Goal: Use online tool/utility

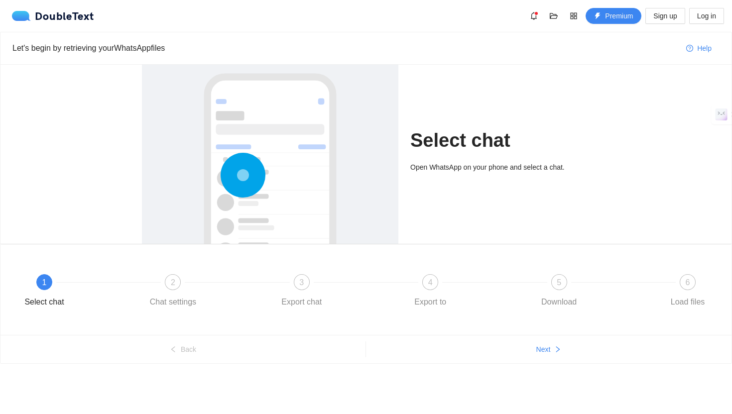
click at [243, 175] on circle at bounding box center [243, 175] width 0 height 0
click at [564, 353] on button "Next" at bounding box center [548, 349] width 365 height 16
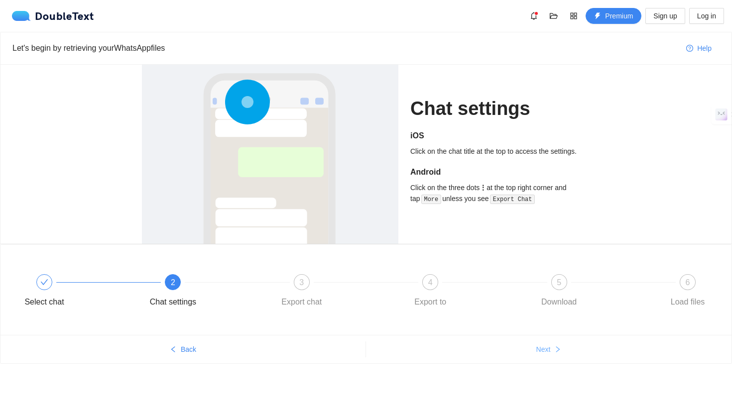
click at [525, 346] on button "Next" at bounding box center [548, 349] width 365 height 16
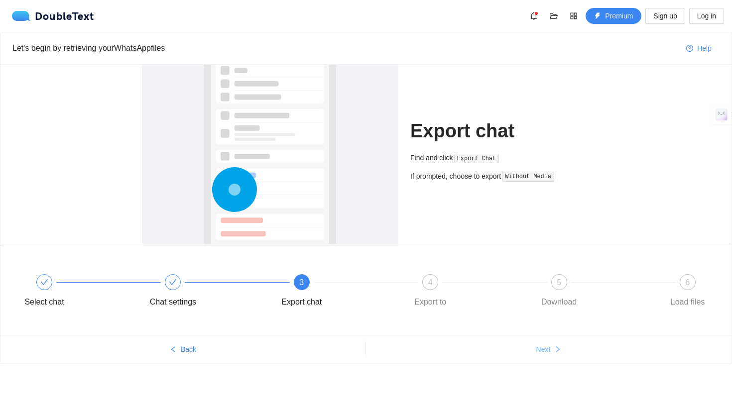
click at [528, 346] on button "Next" at bounding box center [548, 349] width 365 height 16
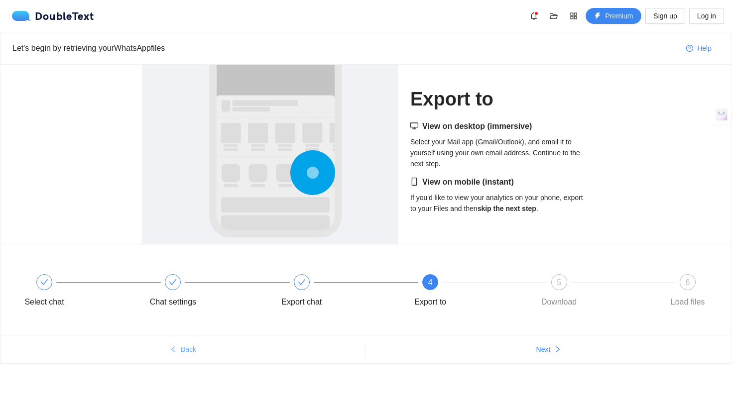
click at [194, 347] on span "Back" at bounding box center [188, 349] width 15 height 11
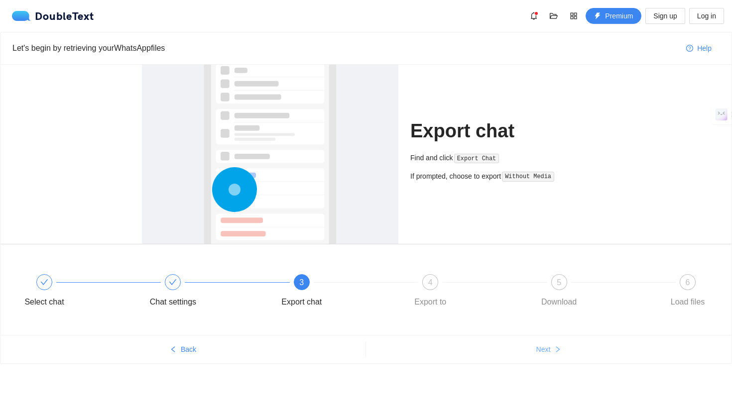
click at [537, 349] on span "Next" at bounding box center [543, 349] width 14 height 11
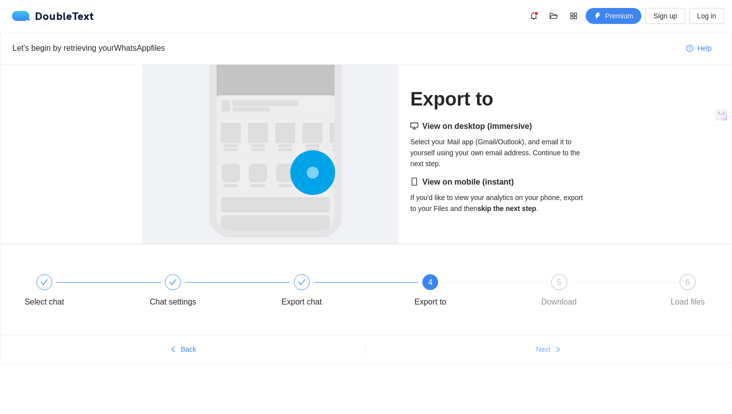
click at [543, 349] on span "Next" at bounding box center [543, 349] width 14 height 11
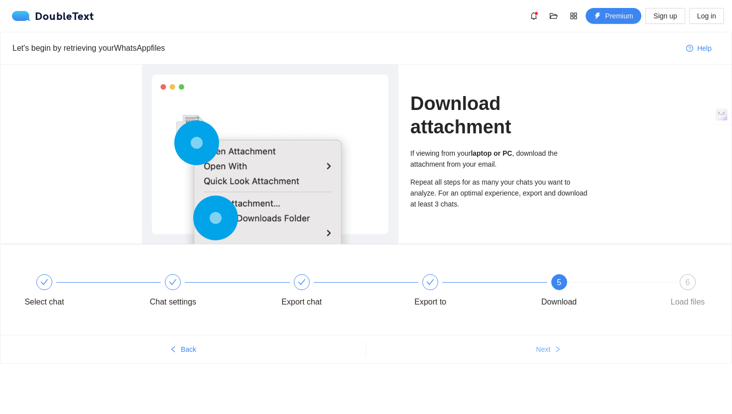
click at [551, 355] on button "Next" at bounding box center [548, 349] width 365 height 16
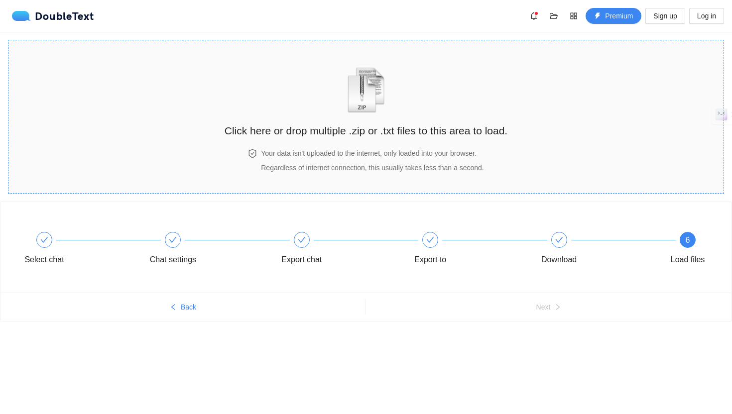
click at [374, 126] on h2 "Click here or drop multiple .zip or .txt files to this area to load." at bounding box center [365, 130] width 283 height 16
click at [361, 135] on h2 "Click here or drop multiple .zip or .txt files to this area to load." at bounding box center [365, 130] width 283 height 16
click at [432, 158] on h4 "Your data isn't uploaded to the internet, only loaded into your browser." at bounding box center [372, 153] width 223 height 11
